Goal: Browse casually: Explore the website without a specific task or goal

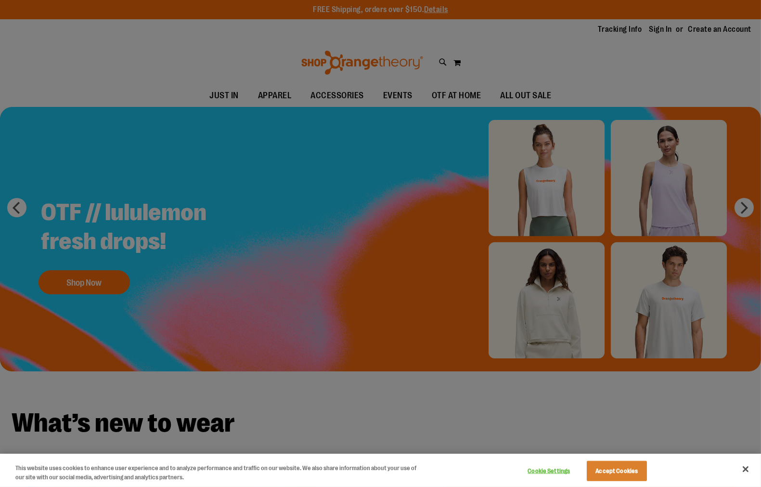
type input "**********"
click at [698, 429] on div at bounding box center [380, 243] width 761 height 487
click at [744, 467] on button "Close" at bounding box center [745, 468] width 21 height 21
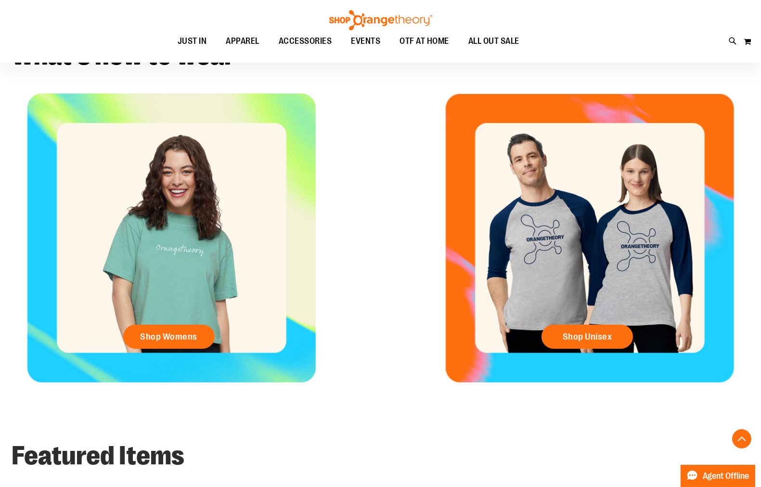
scroll to position [374, 0]
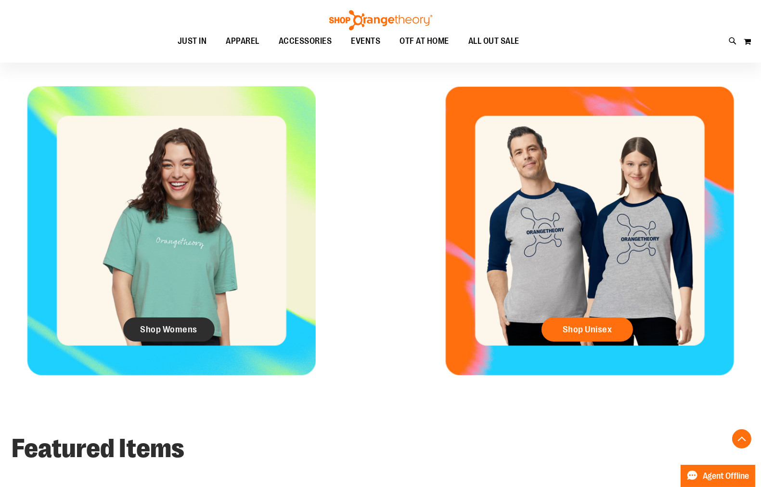
click at [183, 335] on link "Shop Womens" at bounding box center [168, 329] width 91 height 24
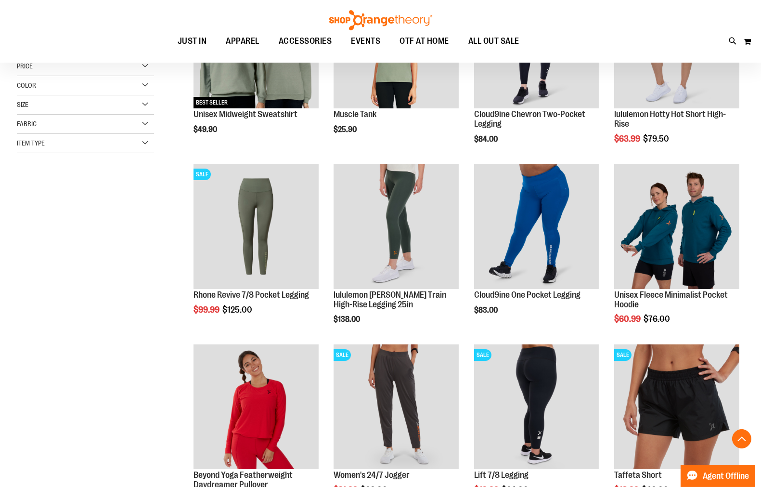
scroll to position [160, 0]
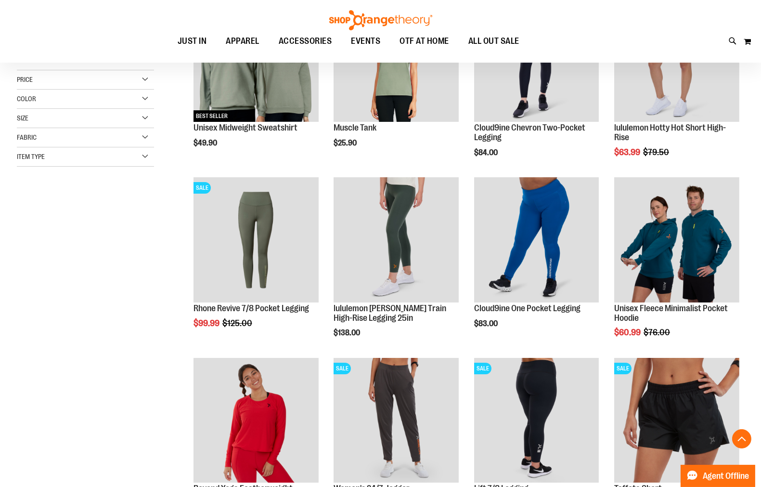
scroll to position [267, 0]
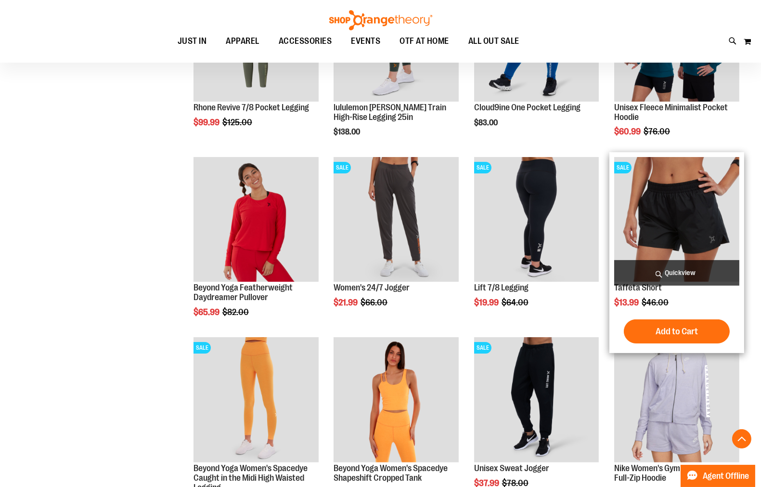
scroll to position [374, 0]
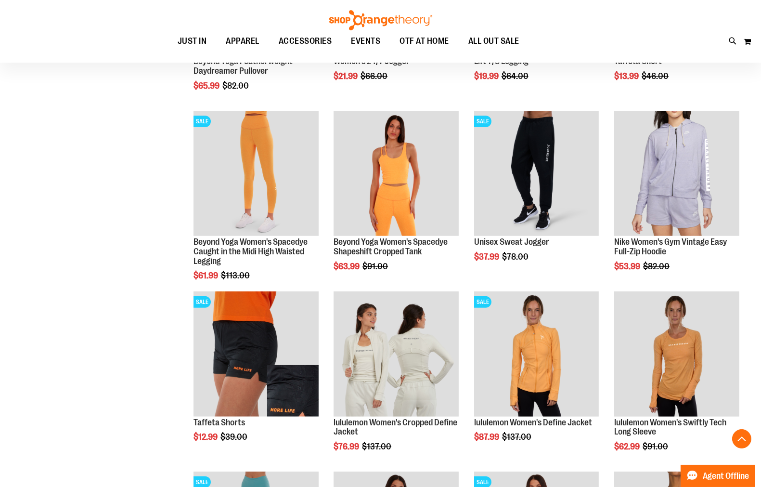
scroll to position [535, 0]
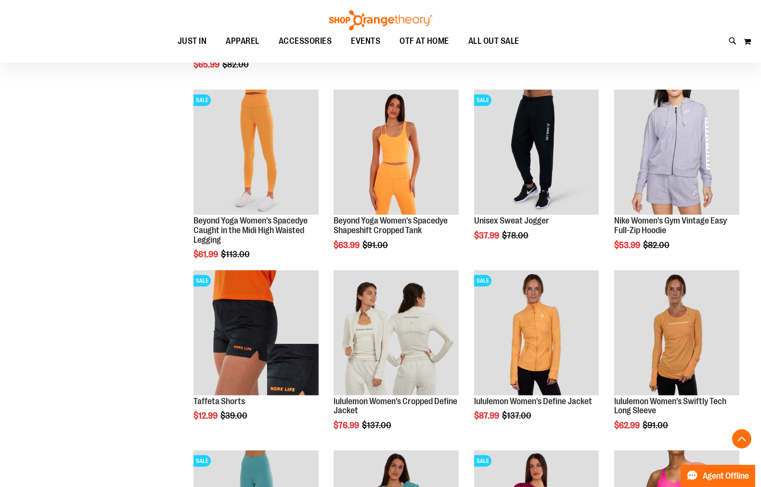
scroll to position [748, 0]
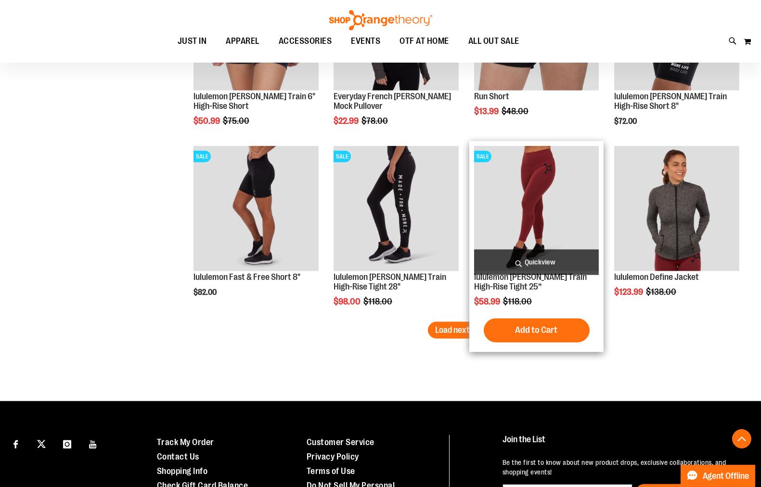
scroll to position [1497, 0]
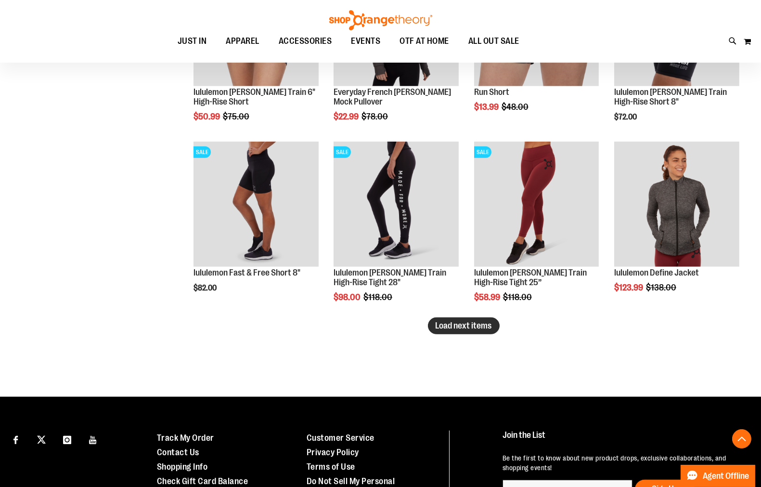
type input "**********"
click at [462, 318] on button "Load next items" at bounding box center [464, 325] width 72 height 17
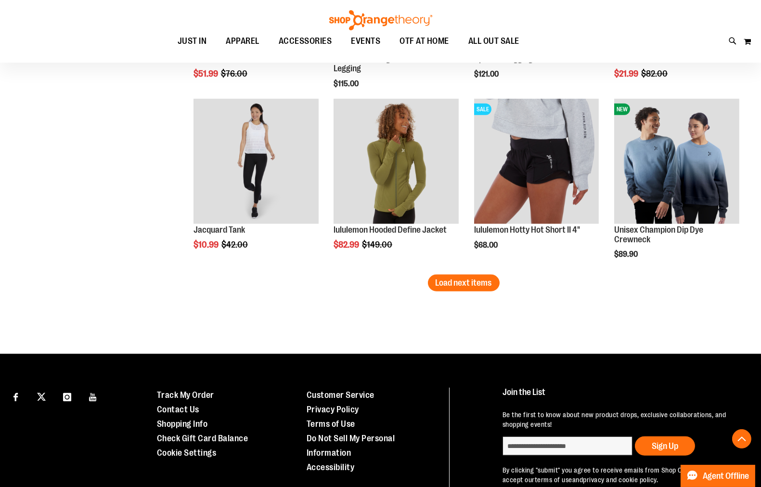
scroll to position [2085, 0]
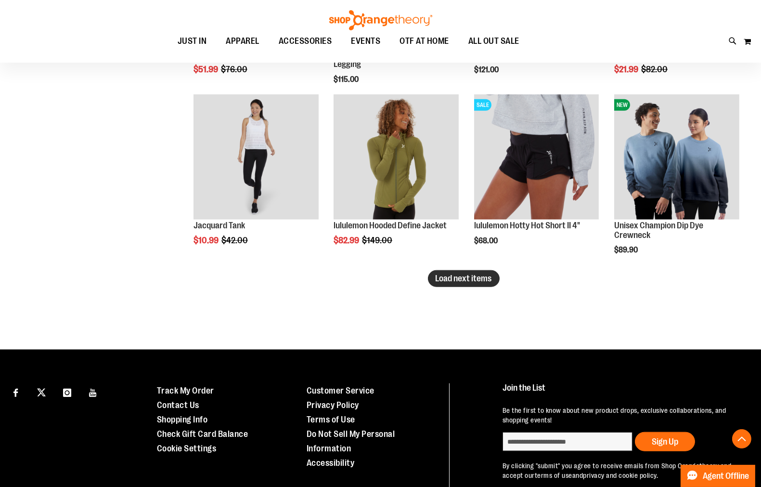
click at [445, 278] on span "Load next items" at bounding box center [464, 278] width 56 height 10
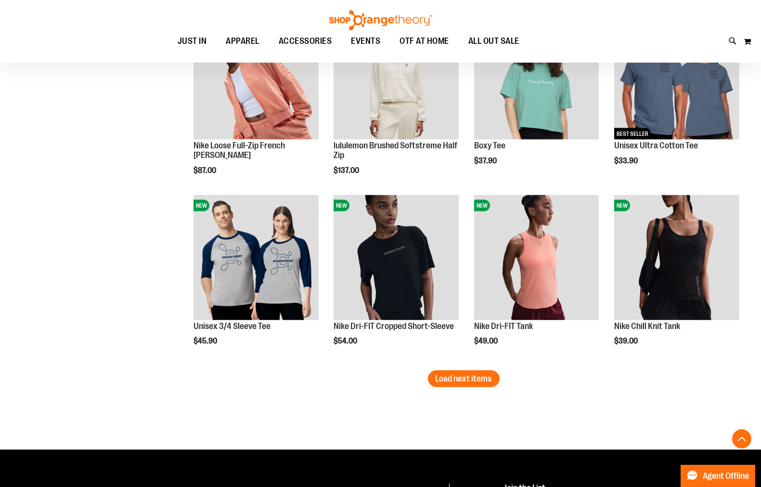
scroll to position [2460, 0]
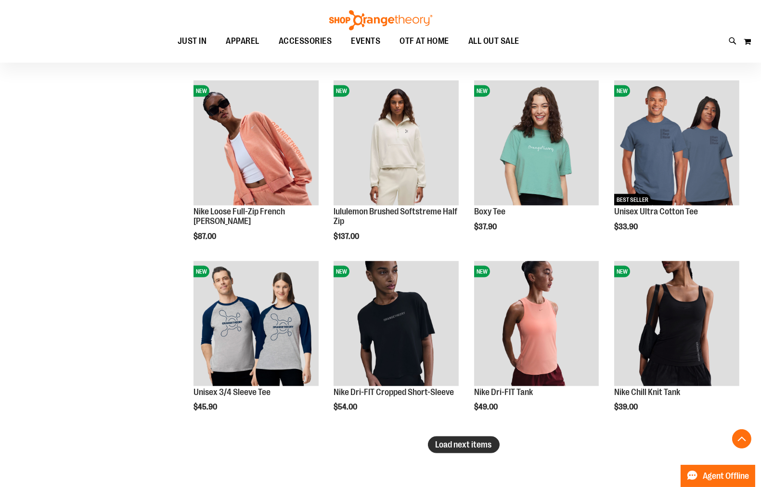
click at [453, 441] on span "Load next items" at bounding box center [464, 444] width 56 height 10
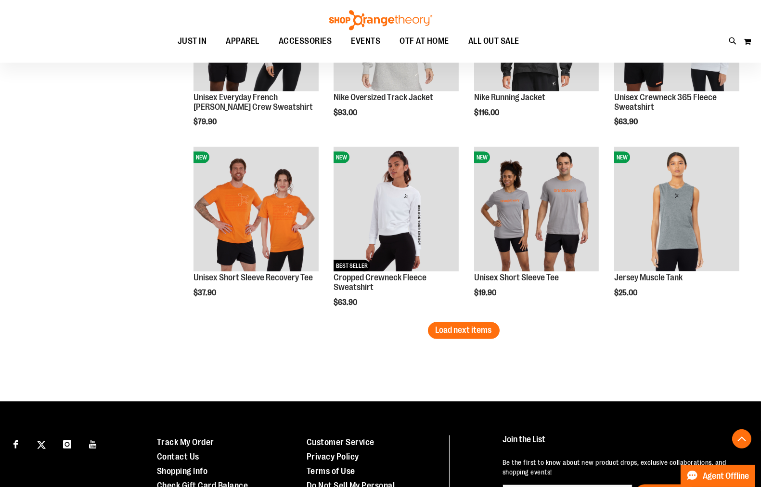
scroll to position [3155, 0]
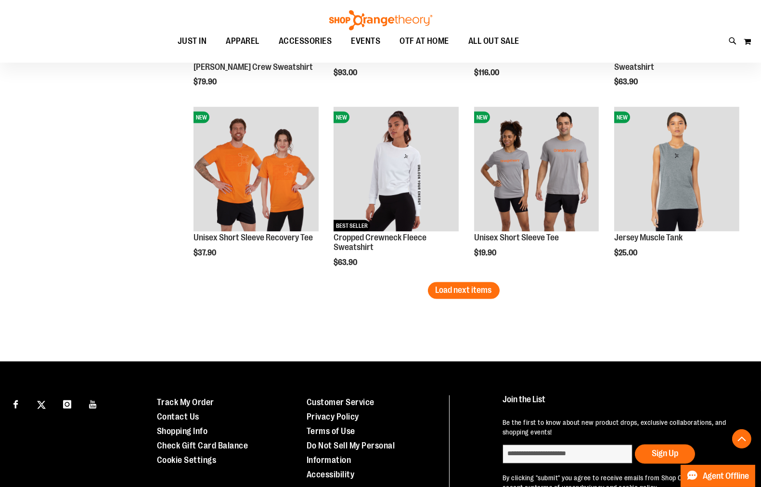
click at [472, 297] on button "Load next items" at bounding box center [464, 290] width 72 height 17
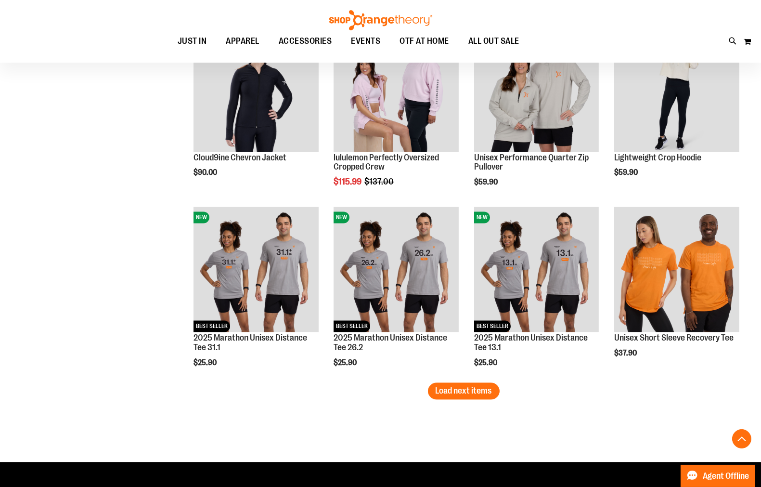
scroll to position [3689, 0]
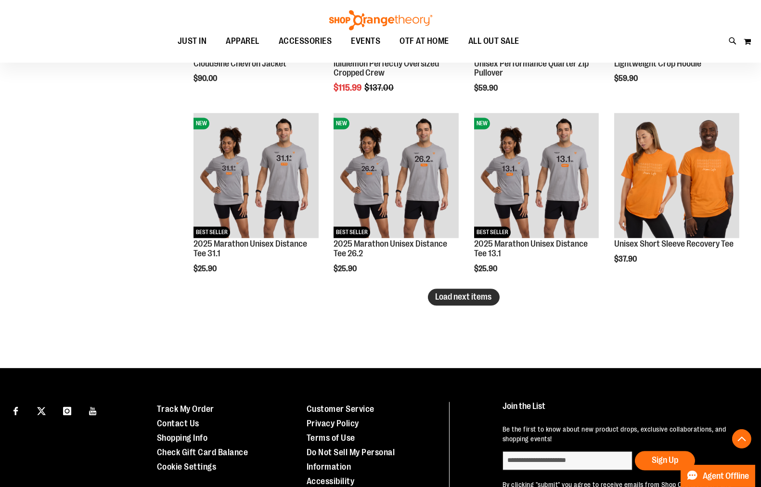
click at [443, 293] on span "Load next items" at bounding box center [464, 297] width 56 height 10
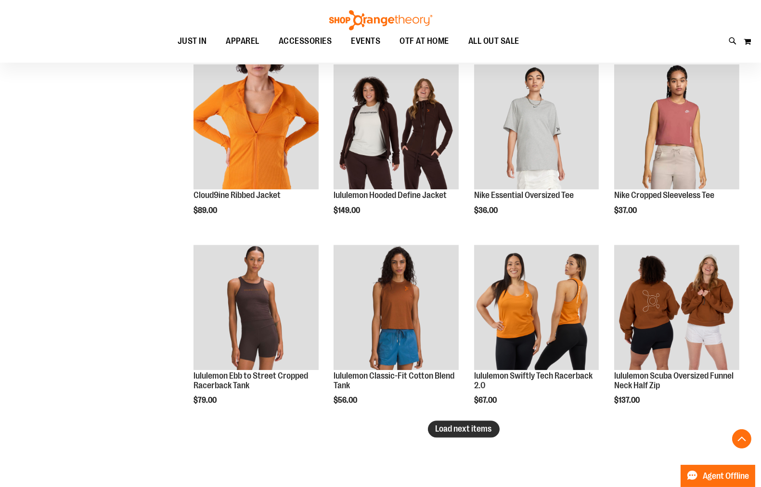
scroll to position [4117, 0]
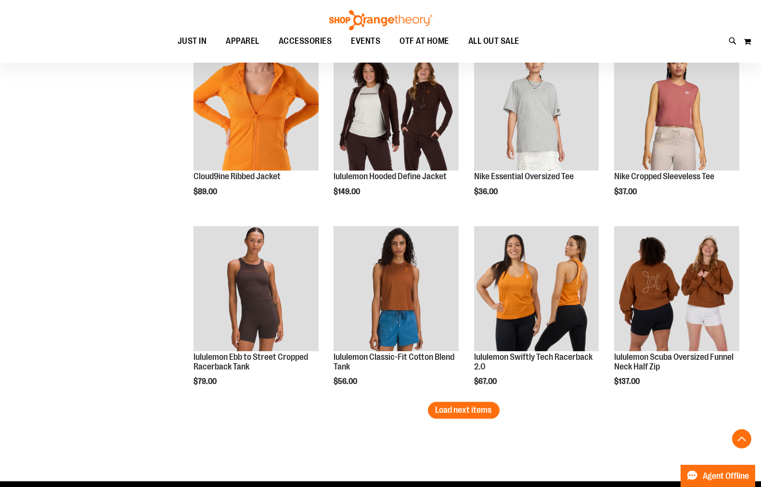
click at [479, 414] on button "Load next items" at bounding box center [464, 409] width 72 height 17
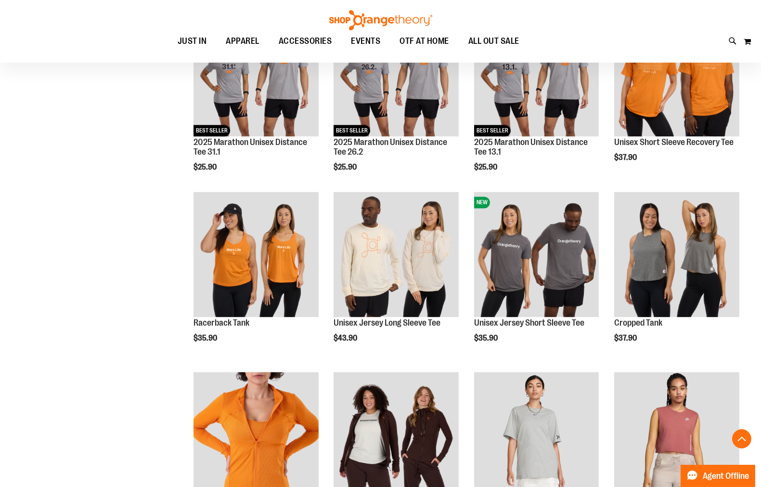
scroll to position [3689, 0]
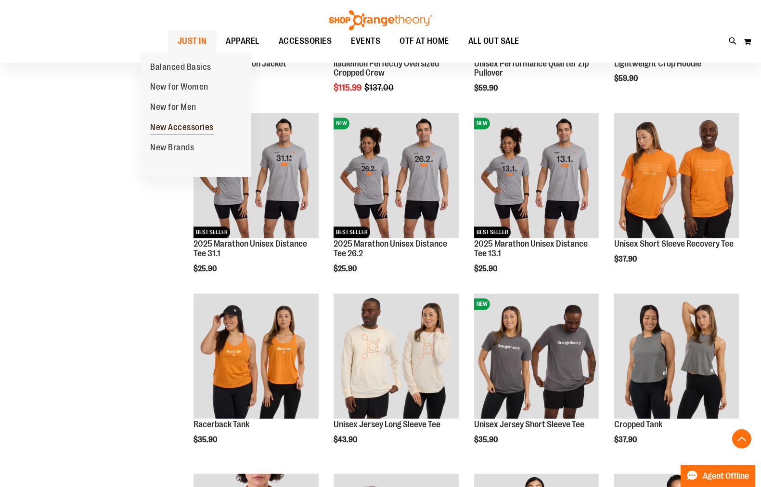
click at [188, 128] on span "New Accessories" at bounding box center [182, 128] width 64 height 12
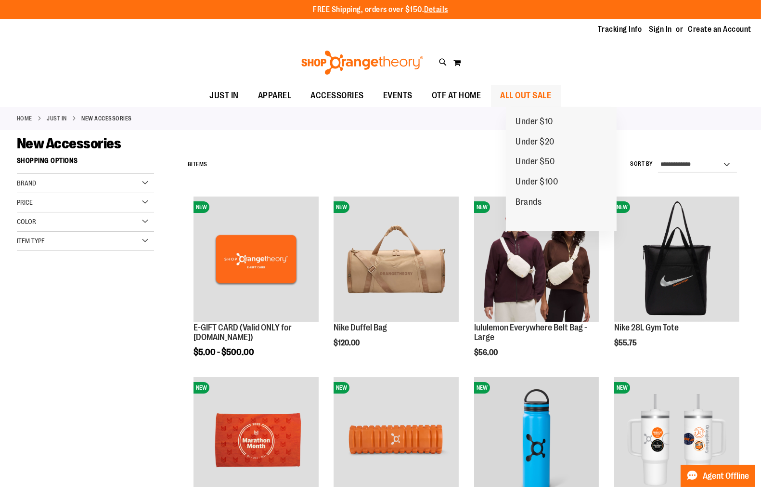
type input "**********"
click at [543, 95] on span "ALL OUT SALE" at bounding box center [526, 96] width 51 height 22
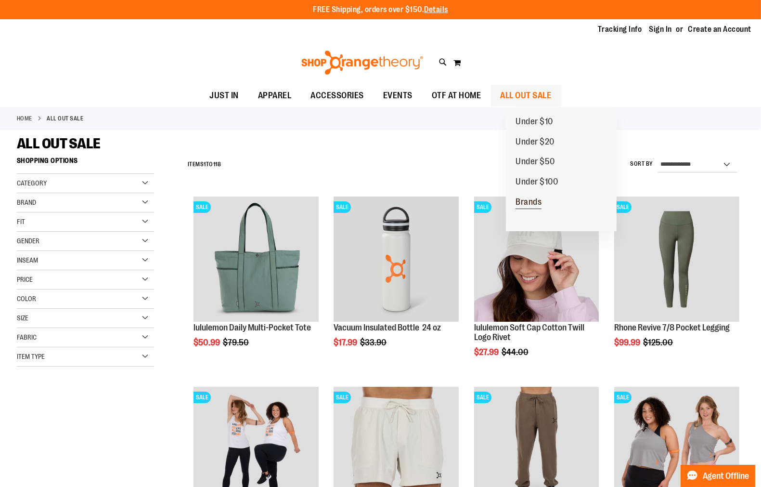
type input "**********"
click at [521, 200] on span "Brands" at bounding box center [528, 203] width 26 height 12
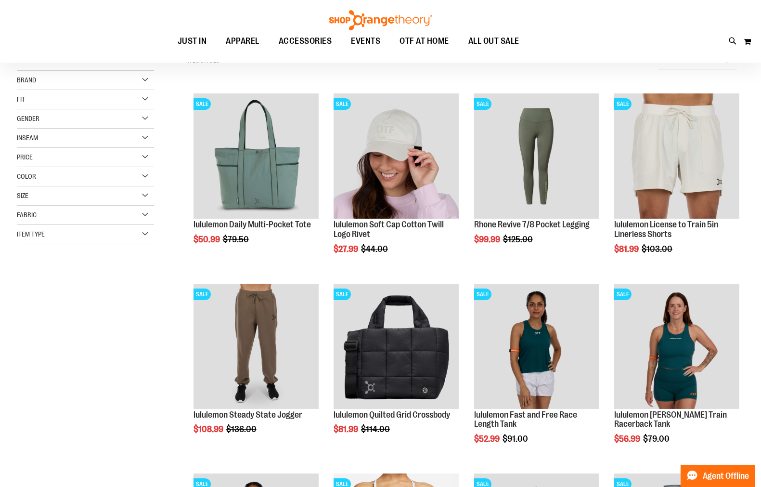
scroll to position [107, 0]
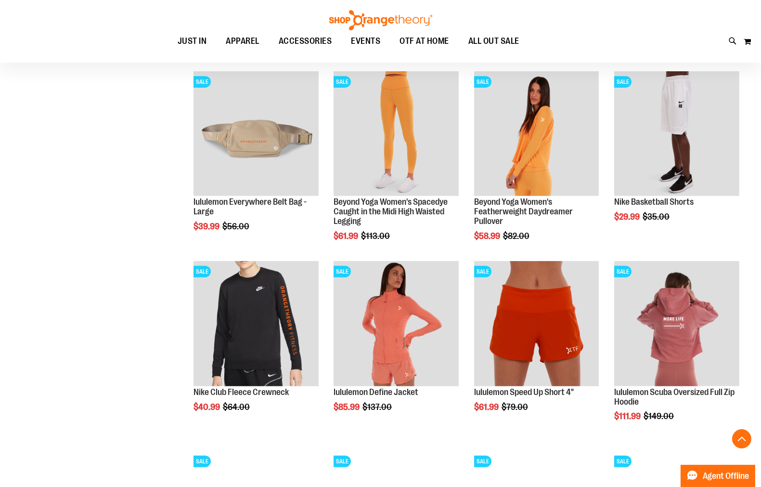
scroll to position [748, 0]
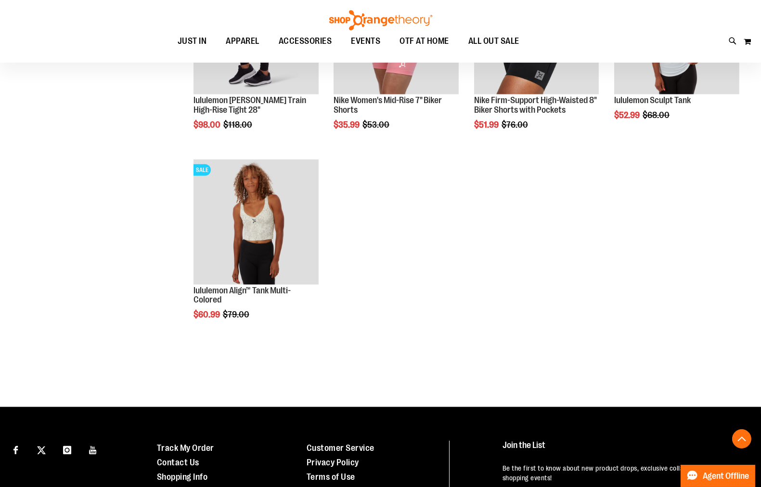
scroll to position [1230, 0]
